Goal: Transaction & Acquisition: Purchase product/service

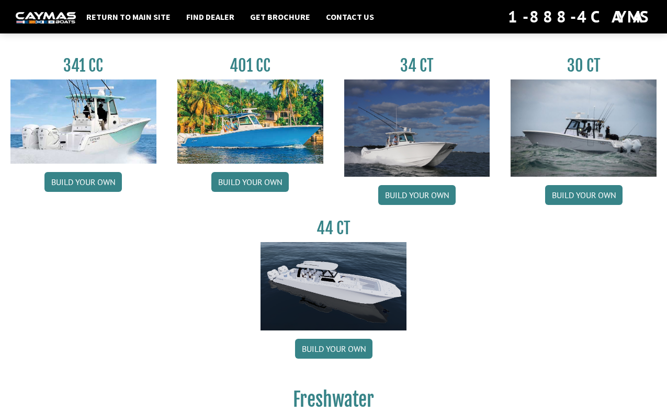
scroll to position [490, 0]
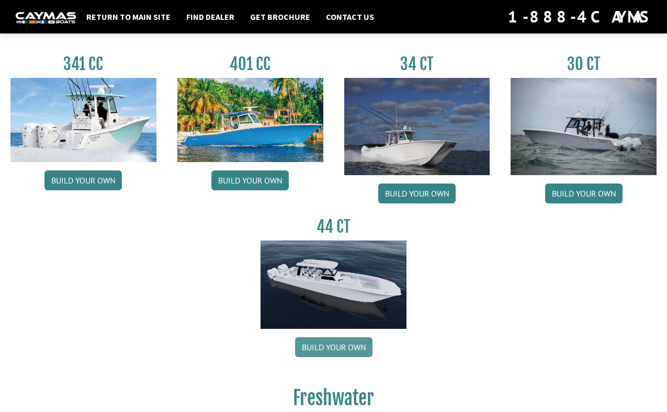
click at [339, 348] on link "Build your own" at bounding box center [333, 347] width 77 height 20
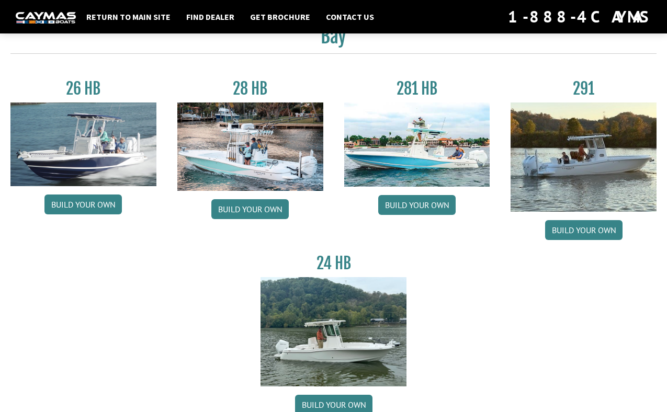
scroll to position [0, 0]
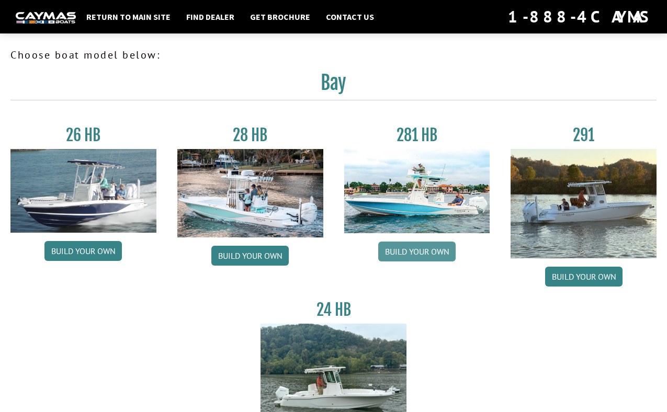
click at [420, 254] on link "Build your own" at bounding box center [416, 252] width 77 height 20
click at [567, 200] on img at bounding box center [583, 203] width 146 height 109
click at [590, 277] on link "Build your own" at bounding box center [583, 277] width 77 height 20
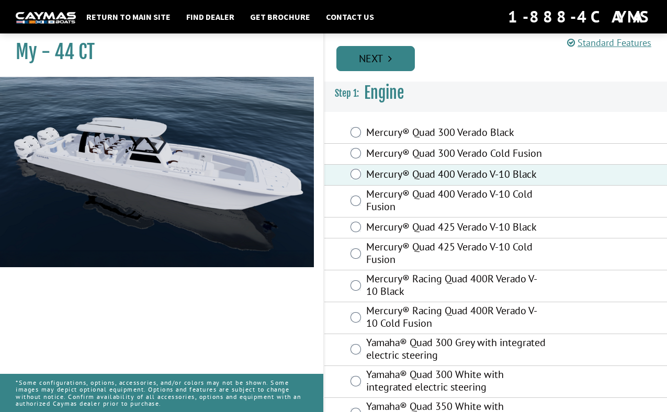
click at [386, 66] on link "Next" at bounding box center [375, 58] width 78 height 25
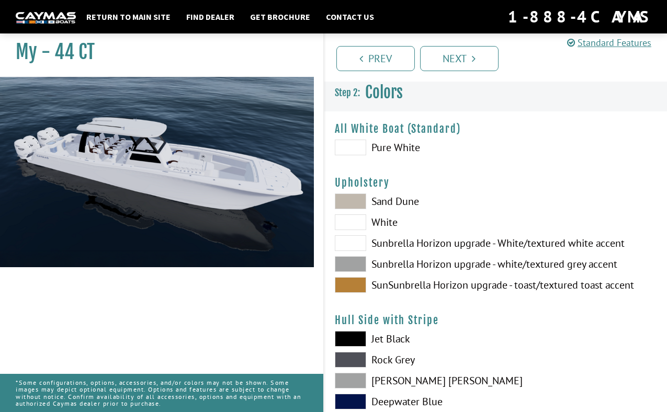
click at [357, 148] on span at bounding box center [350, 148] width 31 height 16
click at [351, 238] on span at bounding box center [350, 243] width 31 height 16
click at [350, 283] on span at bounding box center [350, 285] width 31 height 16
click at [354, 265] on span at bounding box center [350, 264] width 31 height 16
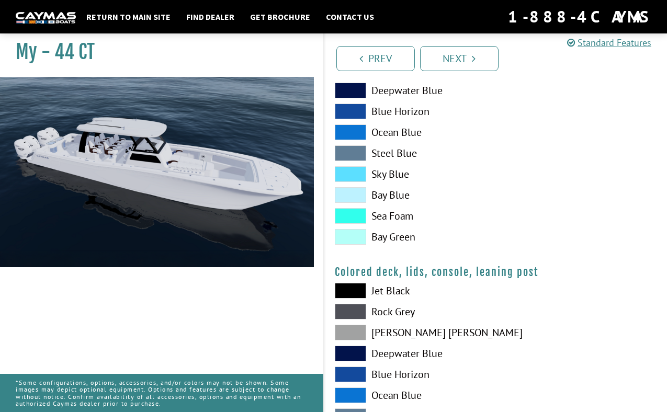
scroll to position [1099, 0]
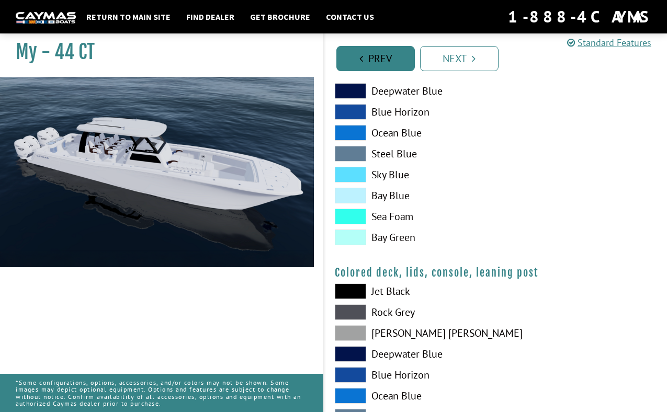
click at [370, 65] on link "Prev" at bounding box center [375, 58] width 78 height 25
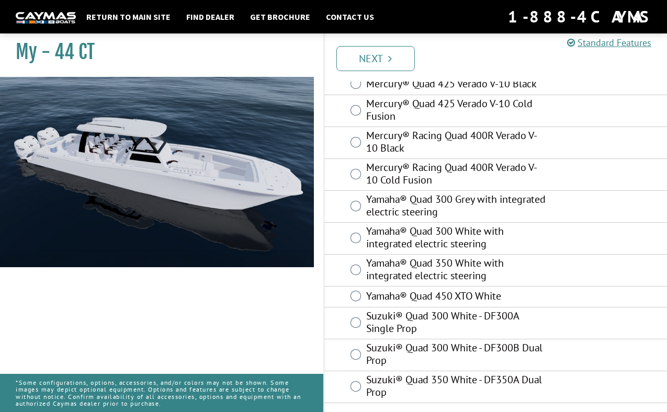
scroll to position [144, 0]
click at [370, 65] on link "Next" at bounding box center [375, 58] width 78 height 25
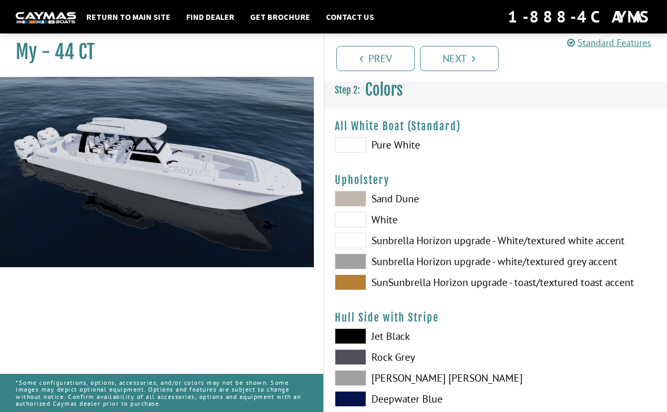
scroll to position [0, 0]
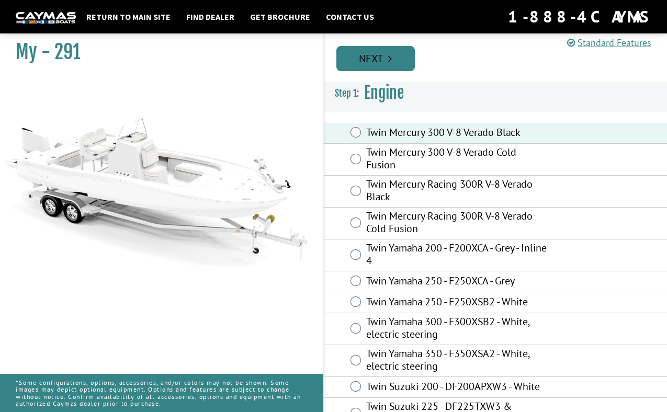
click at [387, 62] on link "Next" at bounding box center [375, 58] width 78 height 25
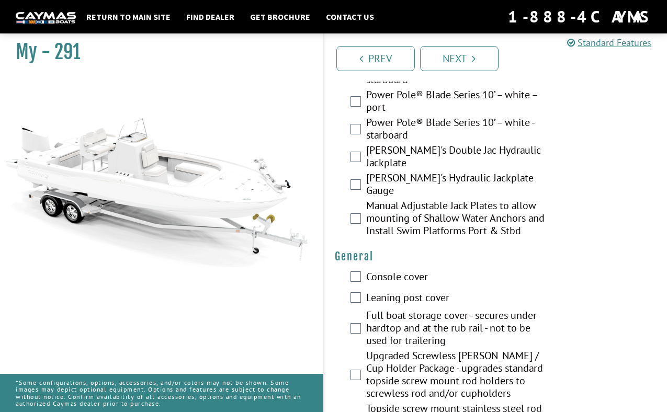
scroll to position [670, 0]
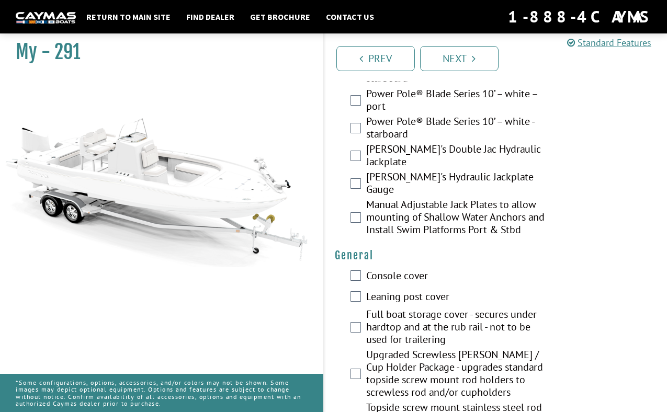
click at [364, 266] on div "Console cover" at bounding box center [495, 276] width 343 height 21
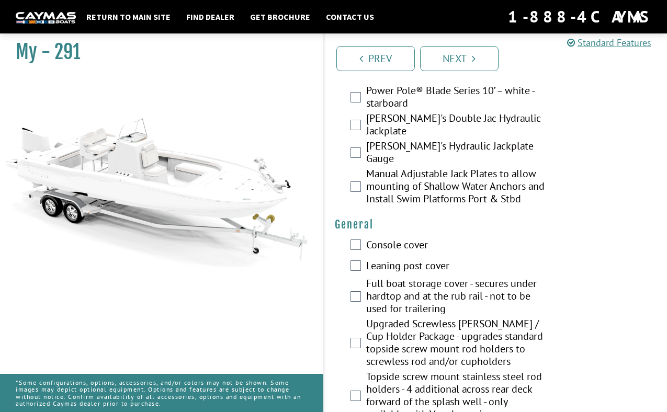
scroll to position [669, 0]
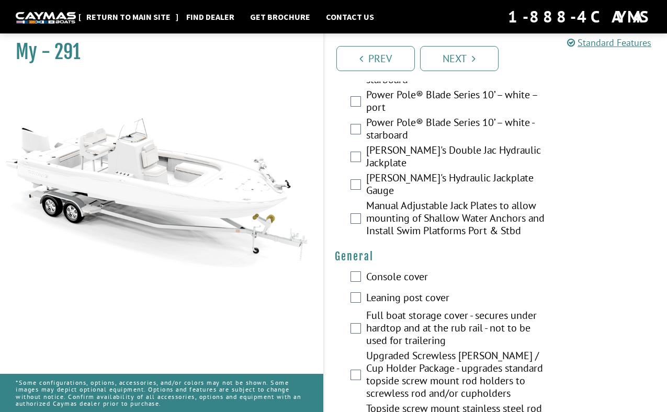
click at [105, 16] on link "Return to main site" at bounding box center [128, 17] width 95 height 14
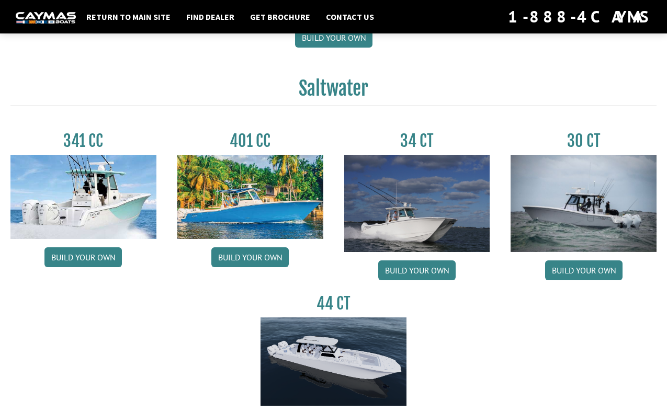
scroll to position [480, 0]
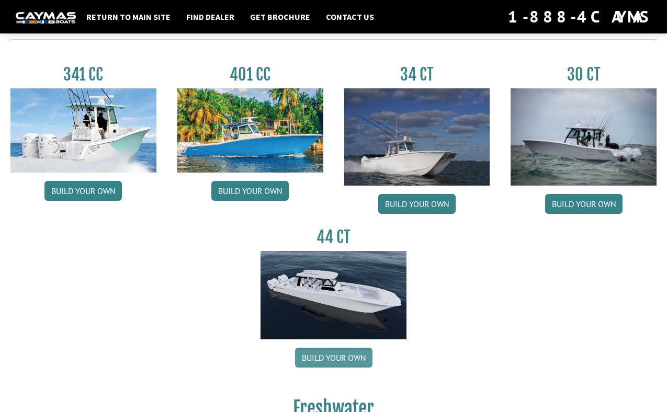
click at [335, 361] on link "Build your own" at bounding box center [333, 358] width 77 height 20
